Goal: Obtain resource: Obtain resource

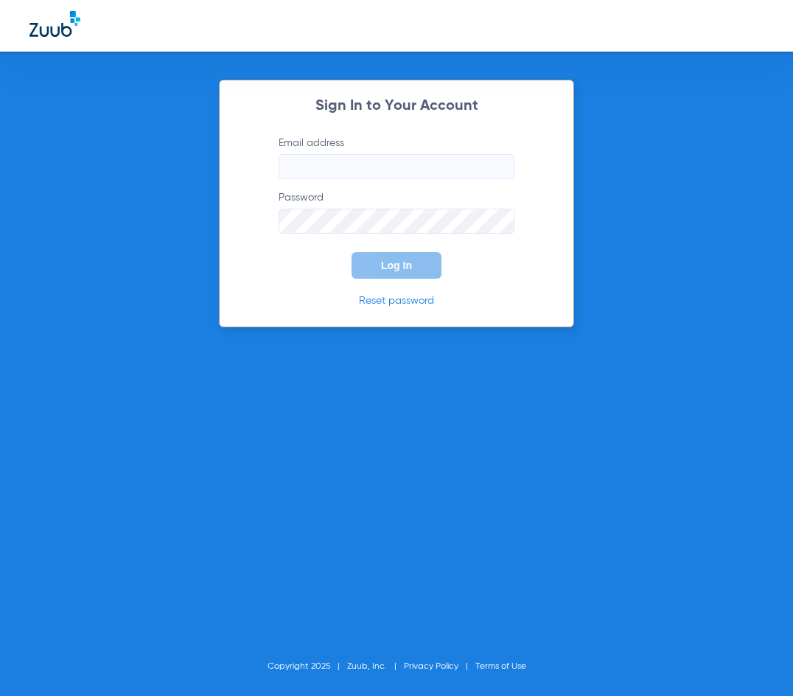
type input "[EMAIL_ADDRESS][DOMAIN_NAME]"
click at [397, 273] on button "Log In" at bounding box center [397, 265] width 90 height 27
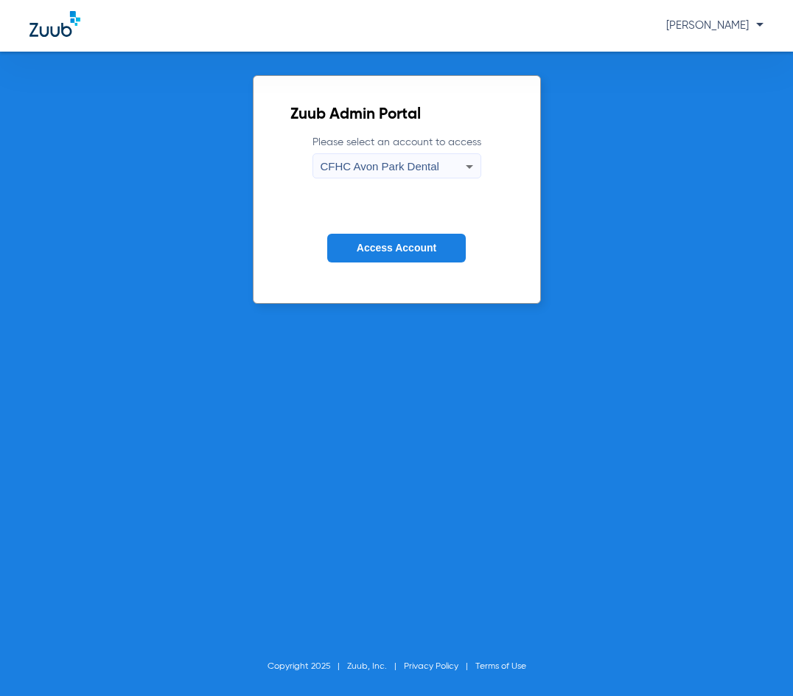
click at [355, 156] on div "CFHC Avon Park Dental" at bounding box center [393, 166] width 145 height 25
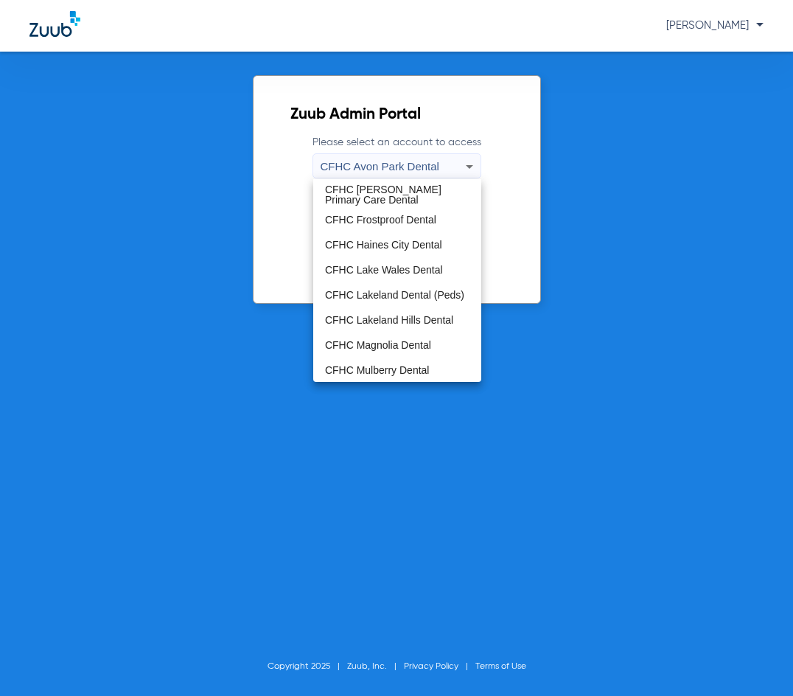
scroll to position [98, 0]
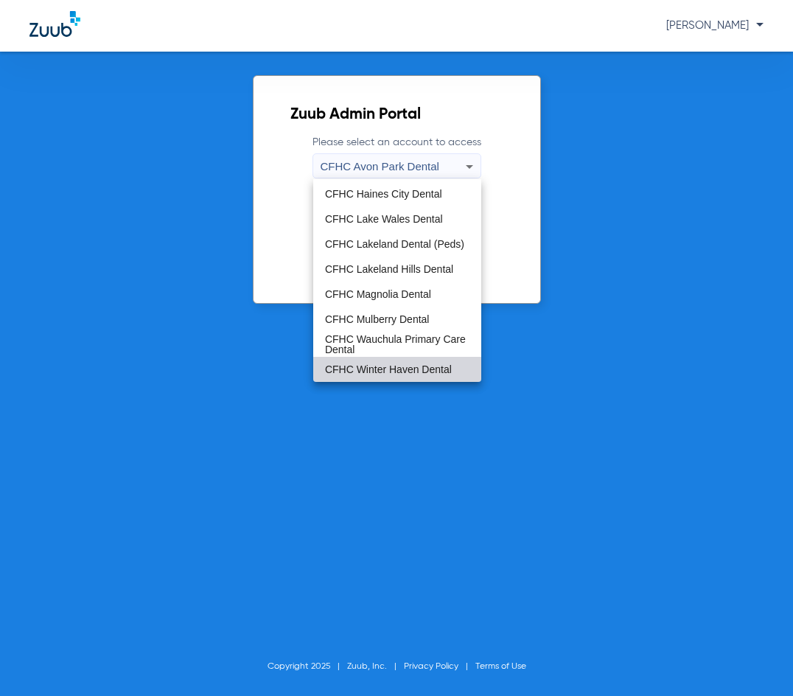
click at [414, 365] on span "CFHC Winter Haven Dental" at bounding box center [388, 369] width 127 height 10
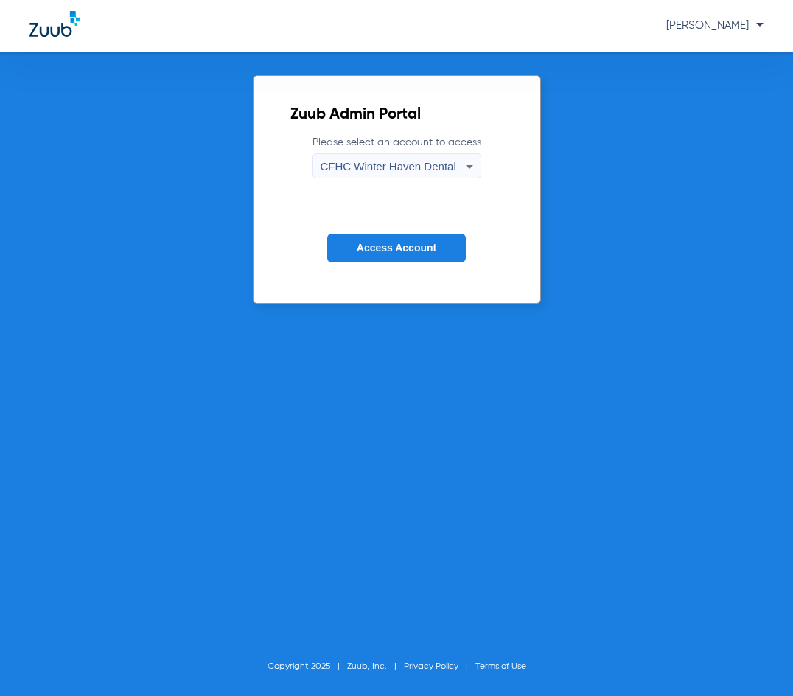
click at [379, 247] on span "Access Account" at bounding box center [397, 248] width 80 height 12
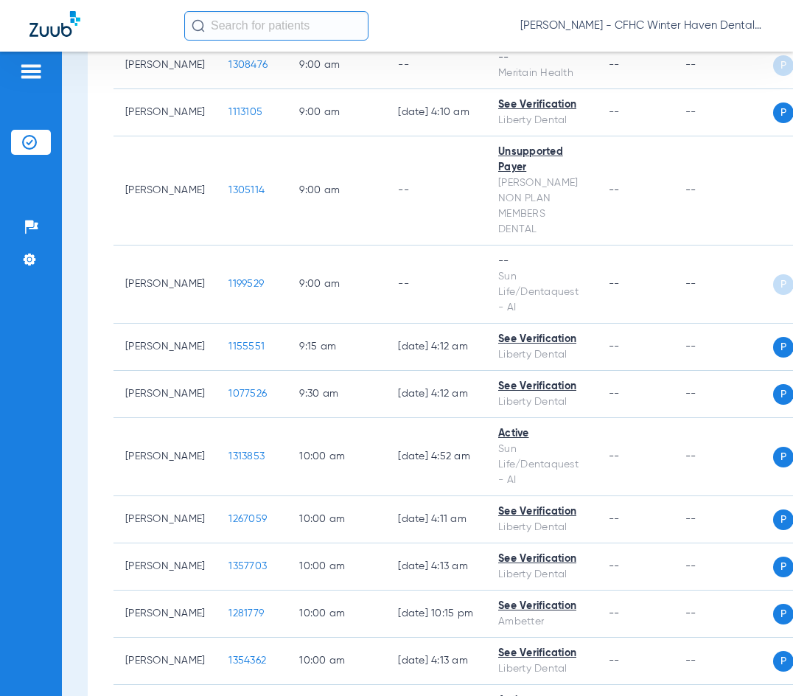
scroll to position [1106, 0]
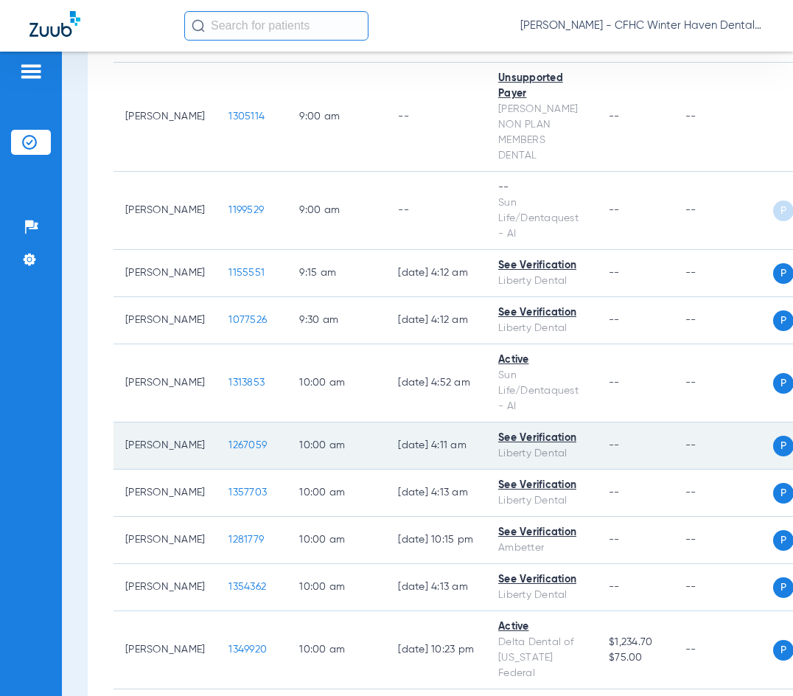
click at [228, 440] on span "1267059" at bounding box center [247, 445] width 38 height 10
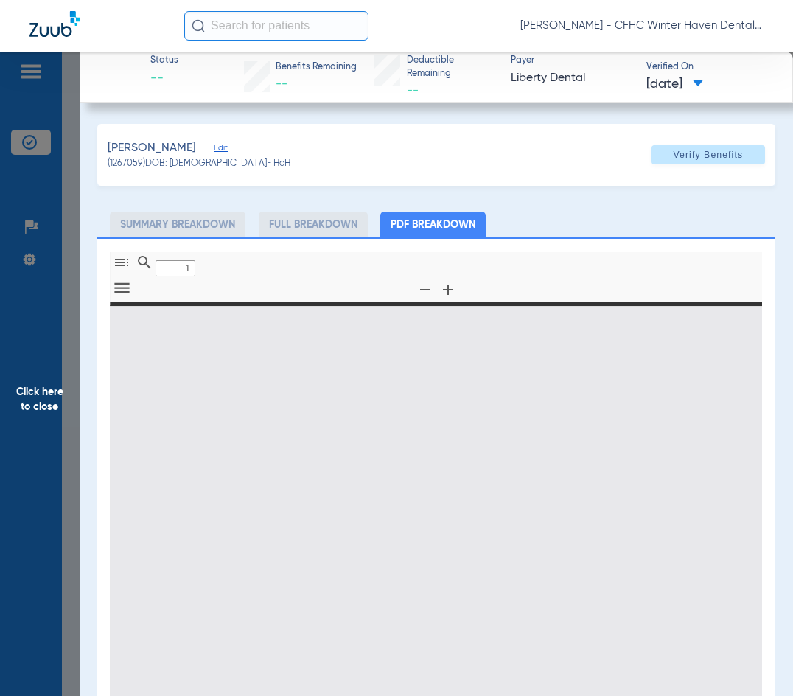
type input "0"
select select "page-width"
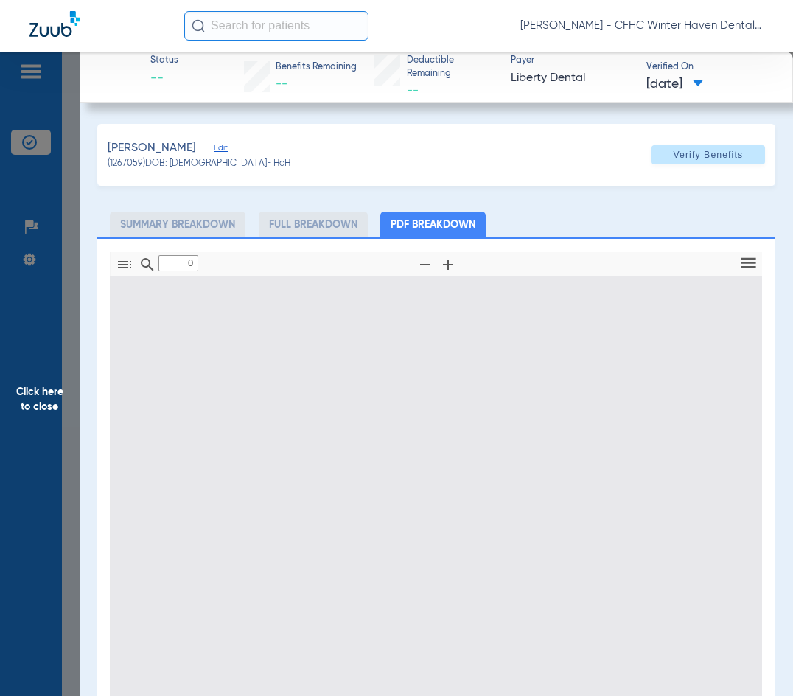
type input "1"
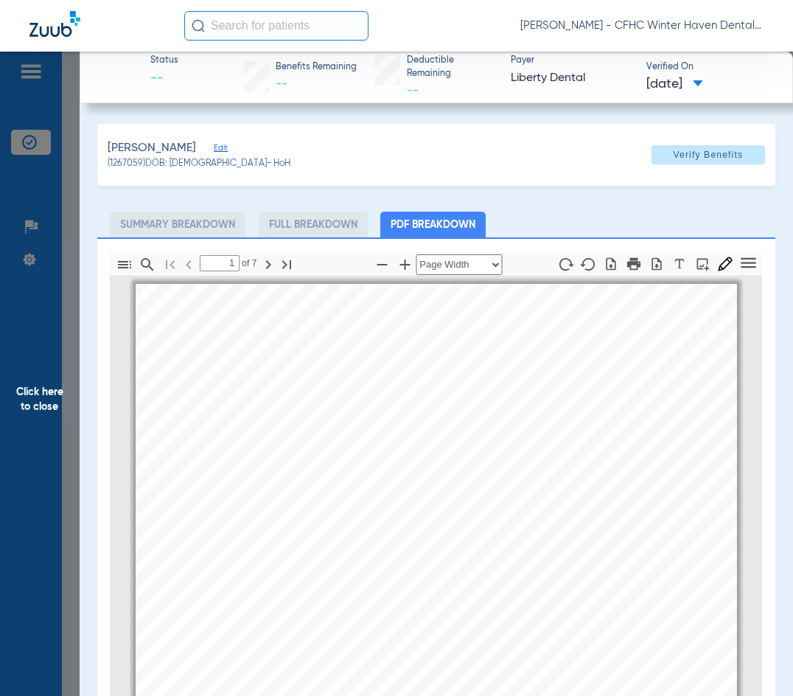
scroll to position [7, 0]
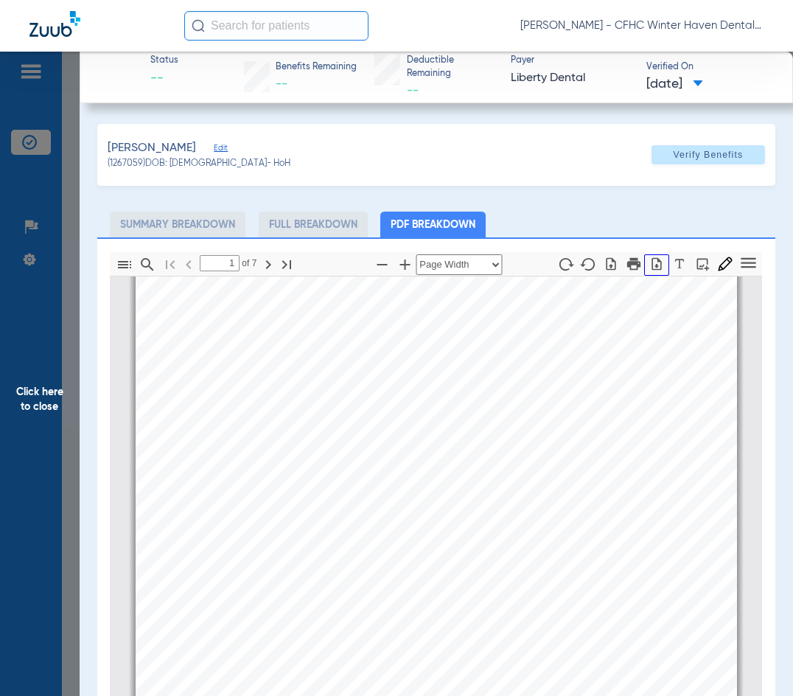
click at [649, 265] on icon "button" at bounding box center [656, 263] width 15 height 15
click at [27, 401] on span "Click here to close" at bounding box center [40, 400] width 80 height 696
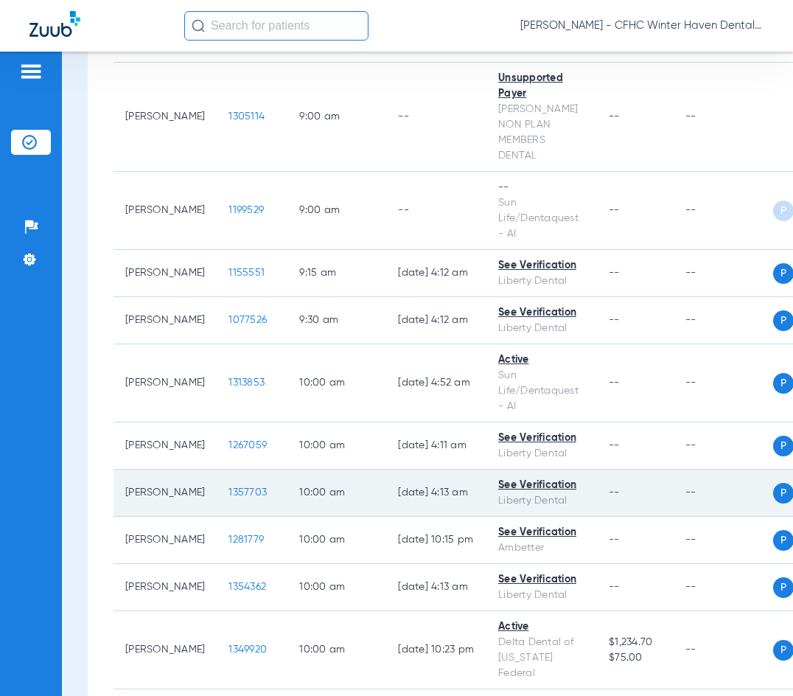
click at [234, 487] on span "1357703" at bounding box center [247, 492] width 38 height 10
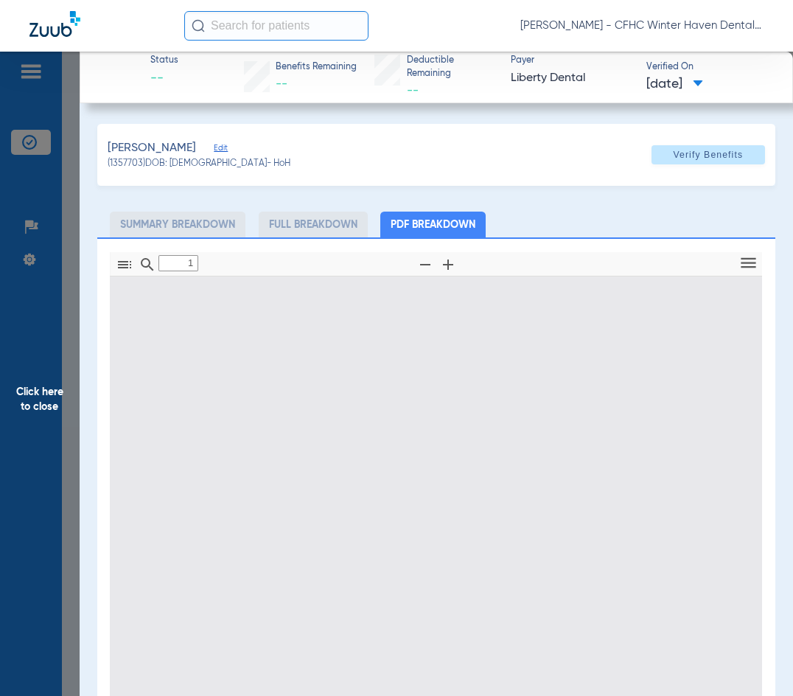
type input "0"
select select "page-width"
type input "1"
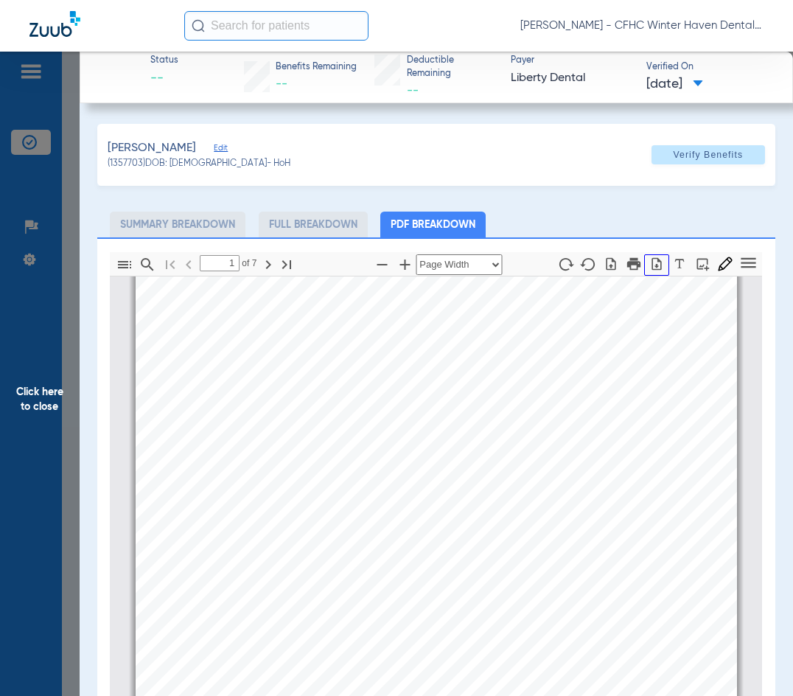
click at [649, 265] on icon "button" at bounding box center [656, 263] width 15 height 15
